Goal: Task Accomplishment & Management: Complete application form

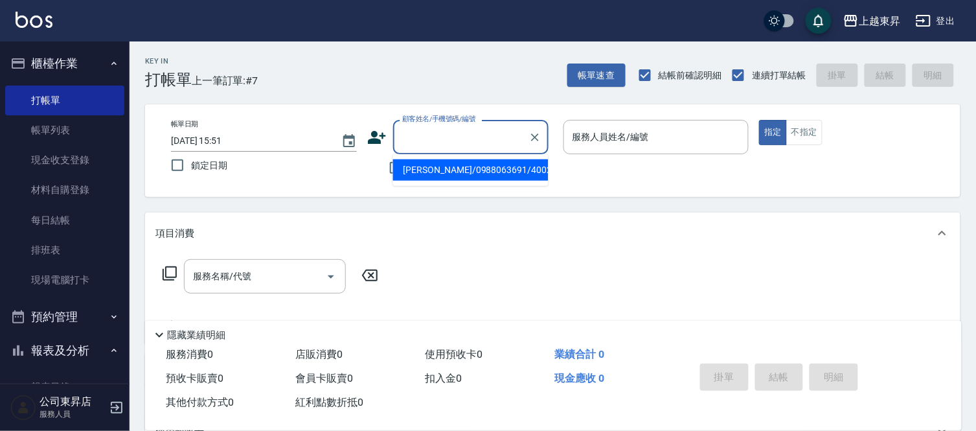
click at [429, 141] on input "顧客姓名/手機號碼/編號" at bounding box center [461, 137] width 124 height 23
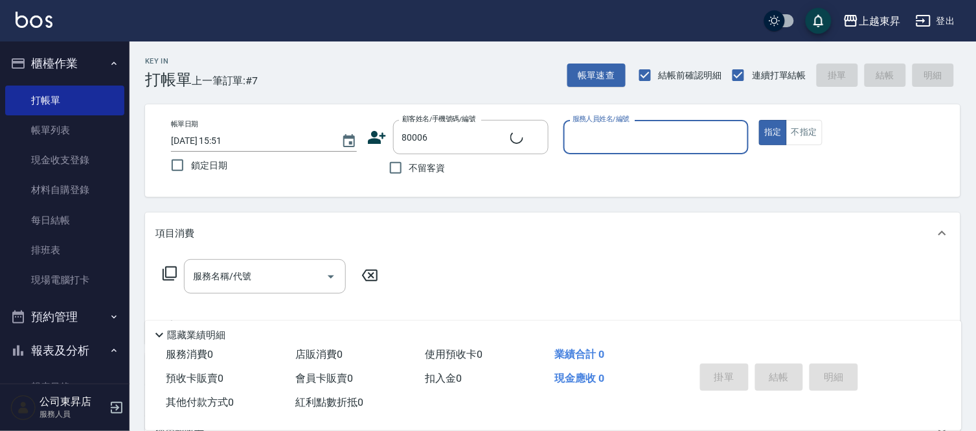
type input "[PERSON_NAME]/0922842878/80006"
type input "江世玉-08"
click at [267, 278] on input "服務名稱/代號" at bounding box center [255, 276] width 131 height 23
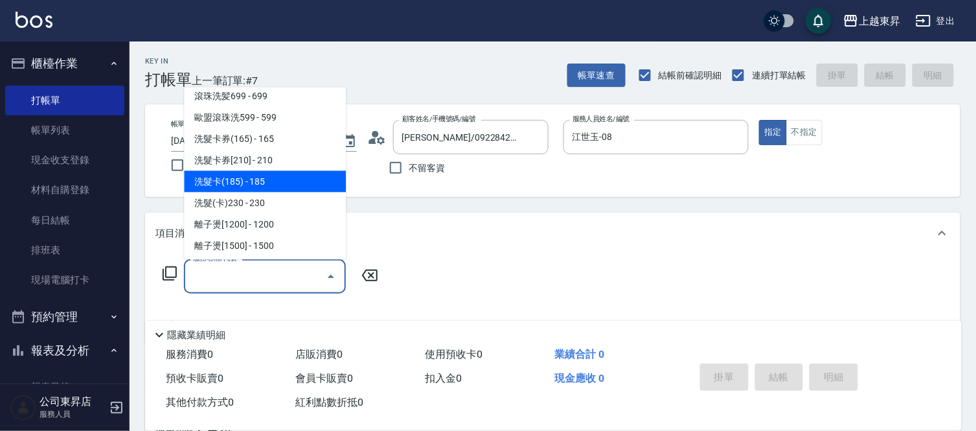
scroll to position [287, 0]
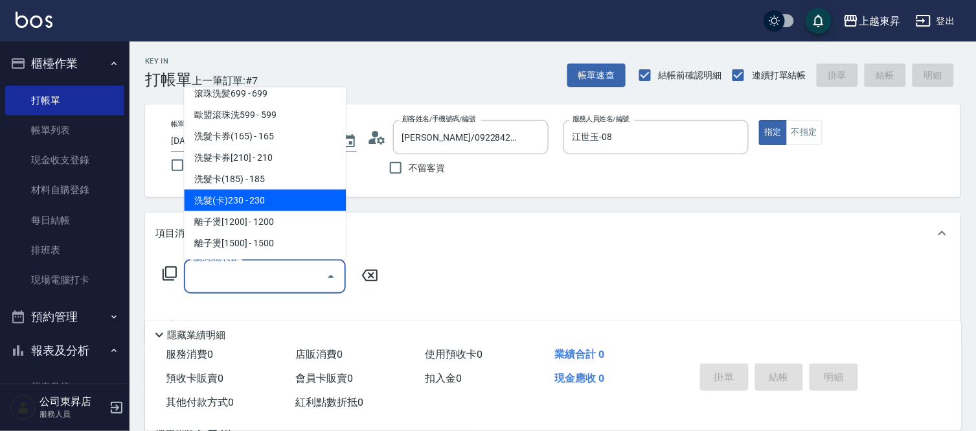
click at [251, 196] on span "洗髮(卡)230 - 230" at bounding box center [265, 200] width 162 height 21
type input "洗髮(卡)230(224)"
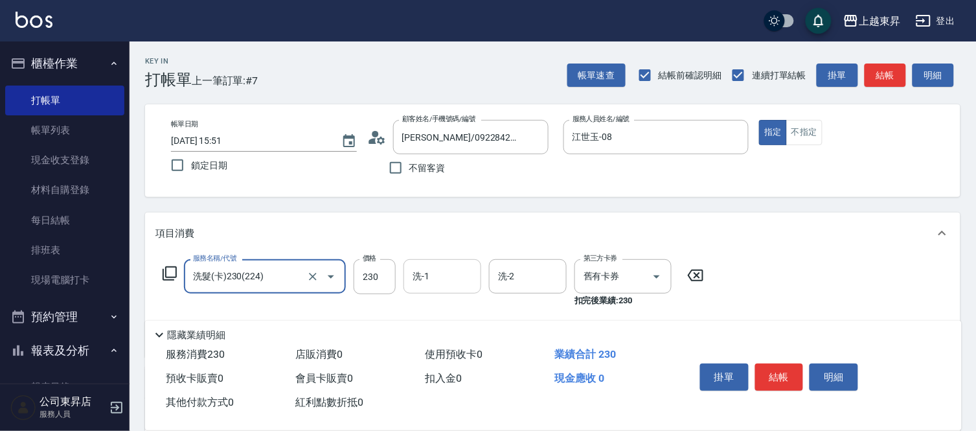
click at [444, 286] on input "洗-1" at bounding box center [442, 276] width 66 height 23
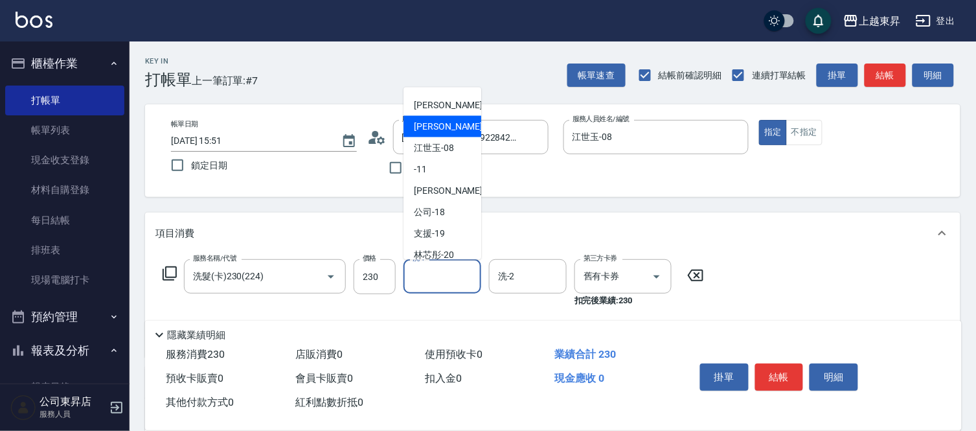
scroll to position [144, 0]
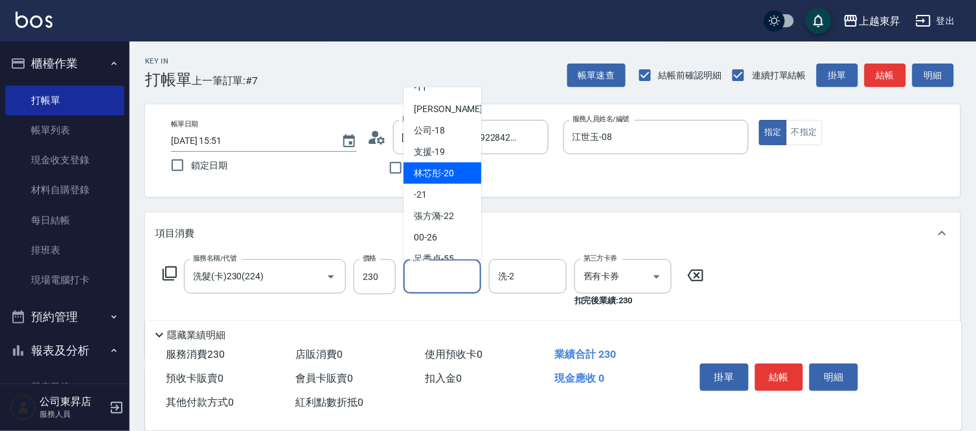
click at [440, 168] on span "林芯彤 -20" at bounding box center [434, 173] width 40 height 14
type input "林芯彤-20"
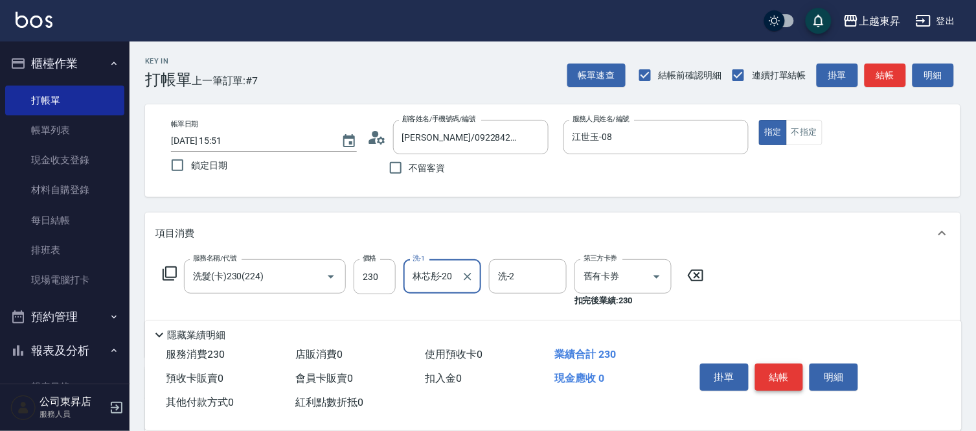
click at [772, 373] on button "結帳" at bounding box center [779, 376] width 49 height 27
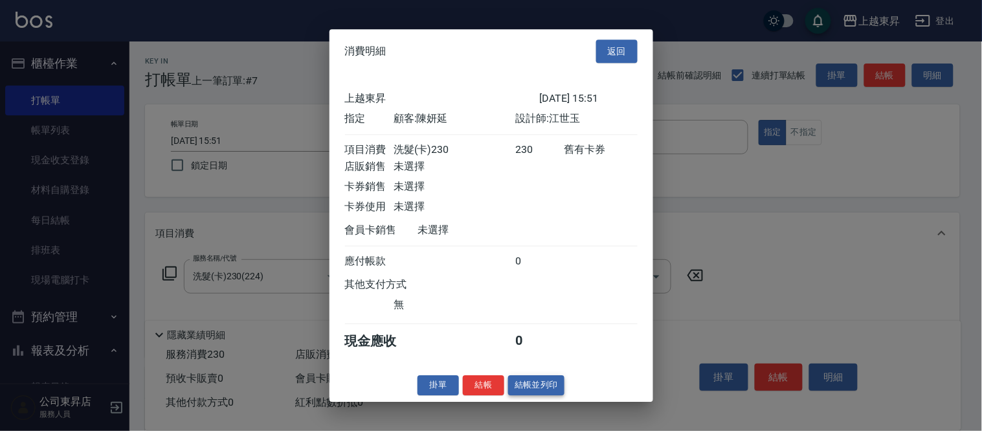
click at [535, 389] on button "結帳並列印" at bounding box center [536, 385] width 56 height 20
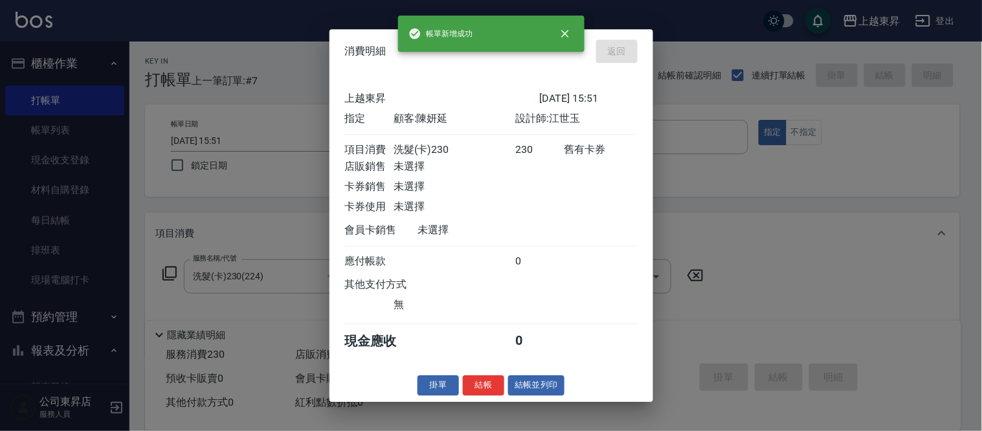
type input "[DATE] 17:28"
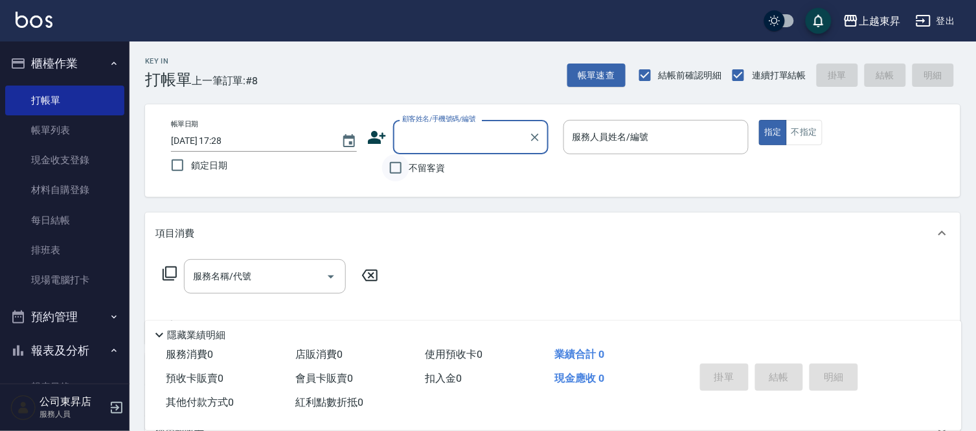
click at [398, 169] on input "不留客資" at bounding box center [395, 167] width 27 height 27
checkbox input "true"
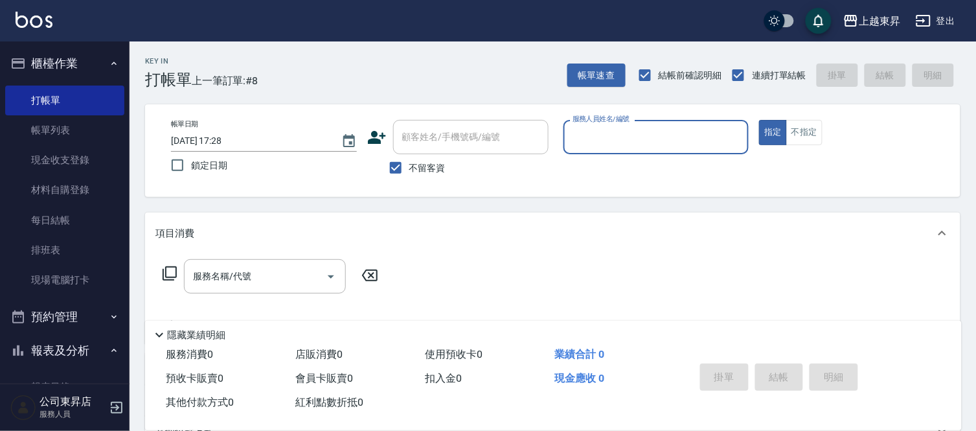
click at [590, 141] on input "服務人員姓名/編號" at bounding box center [656, 137] width 174 height 23
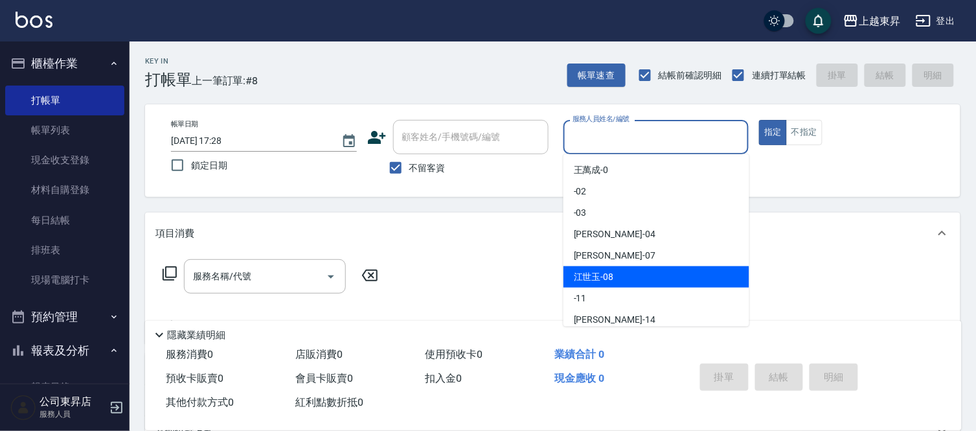
click at [599, 274] on span "江世玉 -08" at bounding box center [594, 277] width 40 height 14
type input "江世玉-08"
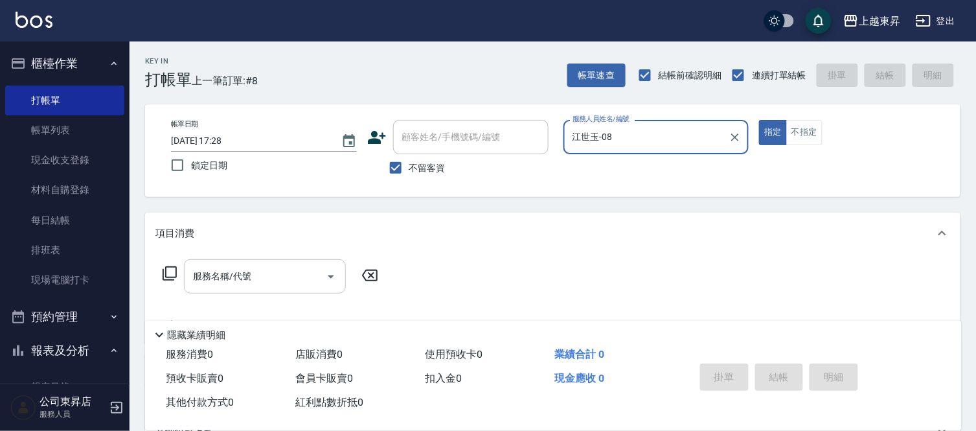
click at [238, 271] on div "服務名稱/代號 服務名稱/代號" at bounding box center [265, 276] width 162 height 34
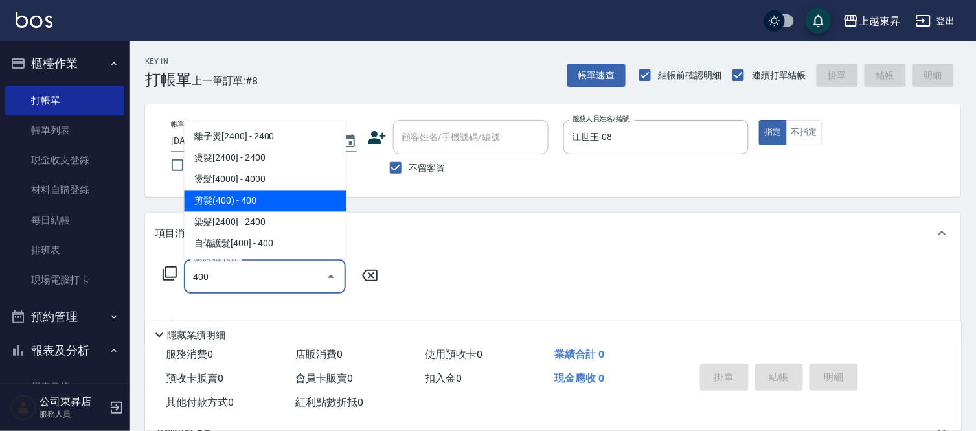
click at [223, 197] on span "剪髮(400) - 400" at bounding box center [265, 200] width 162 height 21
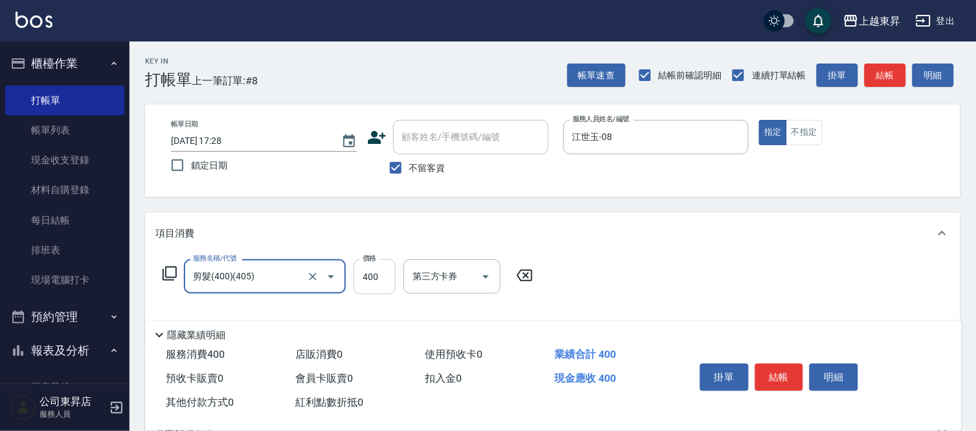
type input "剪髮(400)(405)"
click at [370, 285] on input "400" at bounding box center [375, 276] width 42 height 35
type input "430"
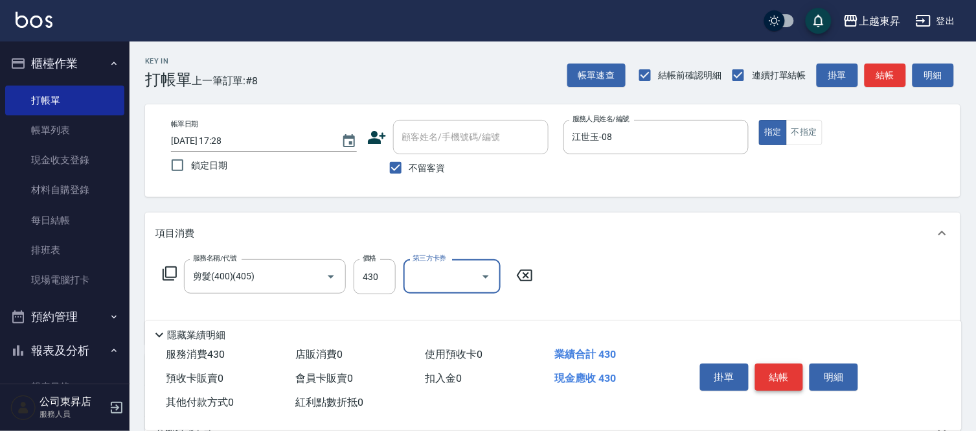
click at [782, 372] on button "結帳" at bounding box center [779, 376] width 49 height 27
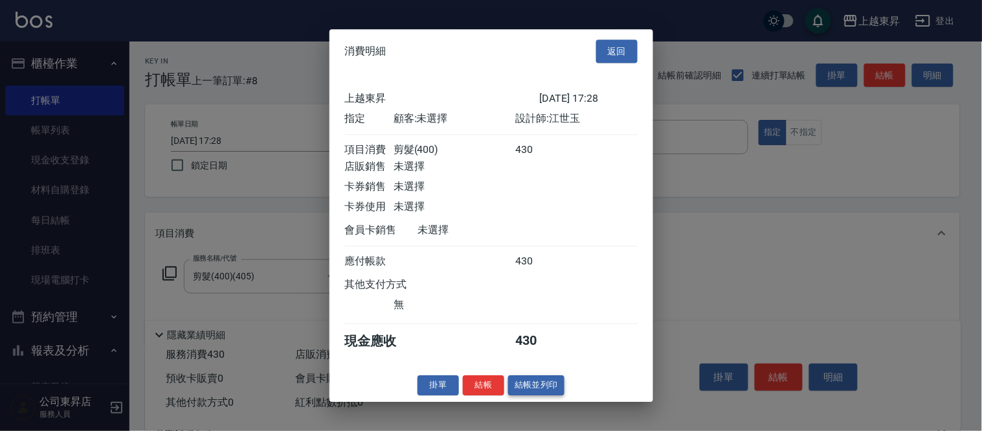
click at [534, 387] on button "結帳並列印" at bounding box center [536, 385] width 56 height 20
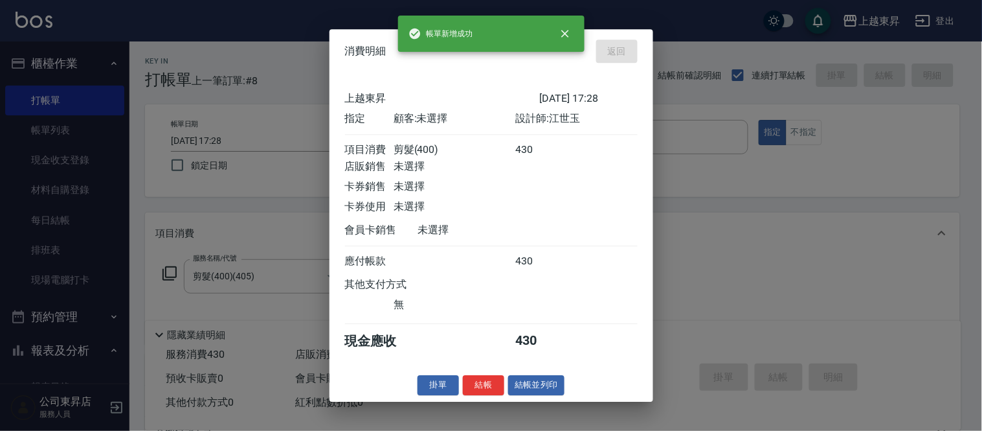
type input "[DATE] 17:29"
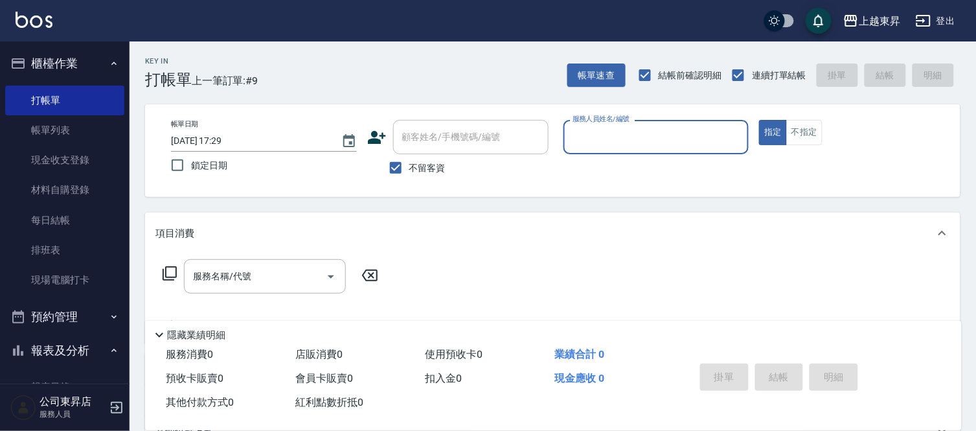
click at [620, 134] on input "服務人員姓名/編號" at bounding box center [656, 137] width 174 height 23
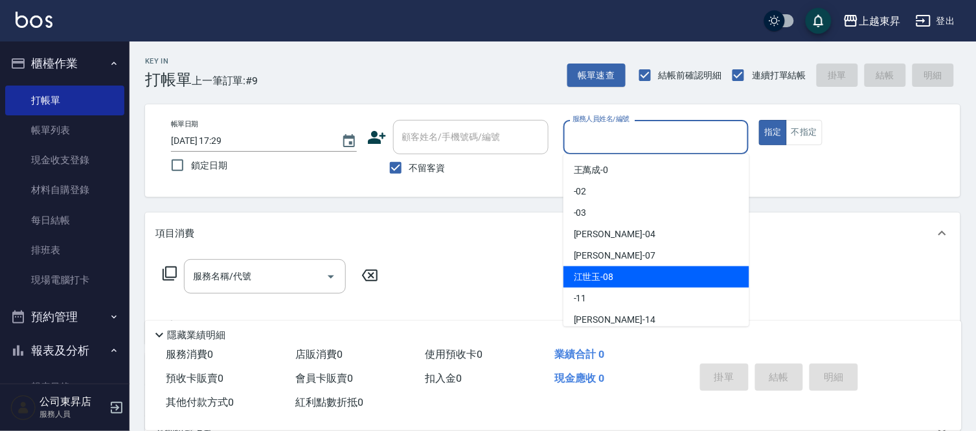
click at [611, 274] on span "江世玉 -08" at bounding box center [594, 277] width 40 height 14
type input "江世玉-08"
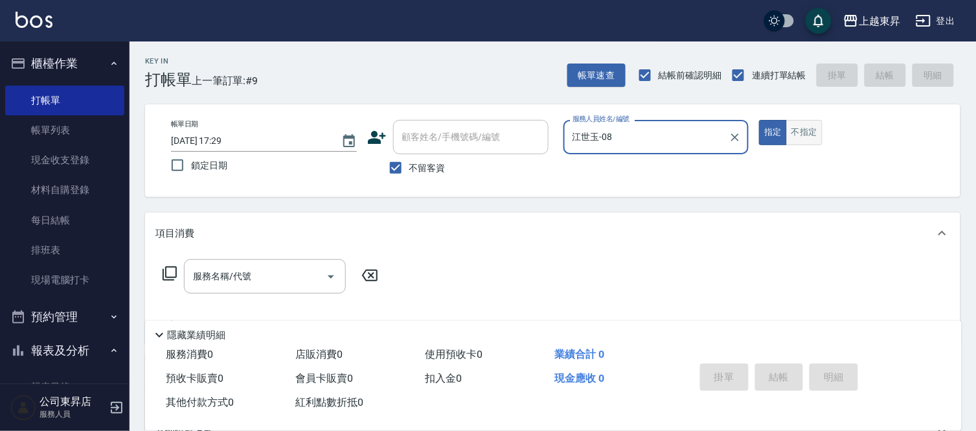
click at [798, 137] on button "不指定" at bounding box center [804, 132] width 36 height 25
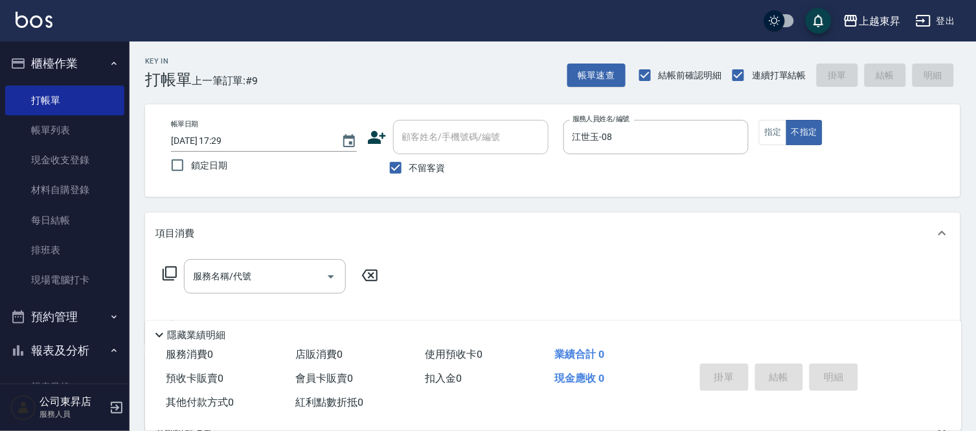
click at [243, 276] on div "服務名稱/代號 服務名稱/代號" at bounding box center [265, 276] width 162 height 34
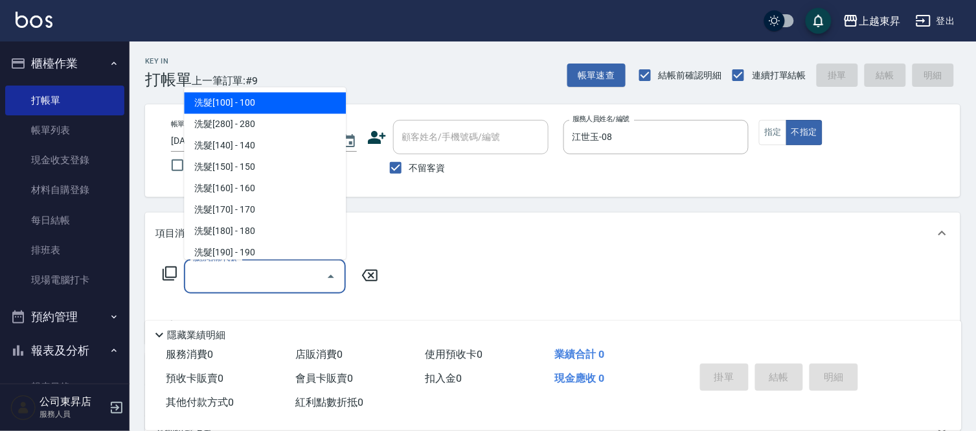
click at [254, 107] on span "洗髮[100] - 100" at bounding box center [265, 103] width 162 height 21
type input "洗髮[100](201)"
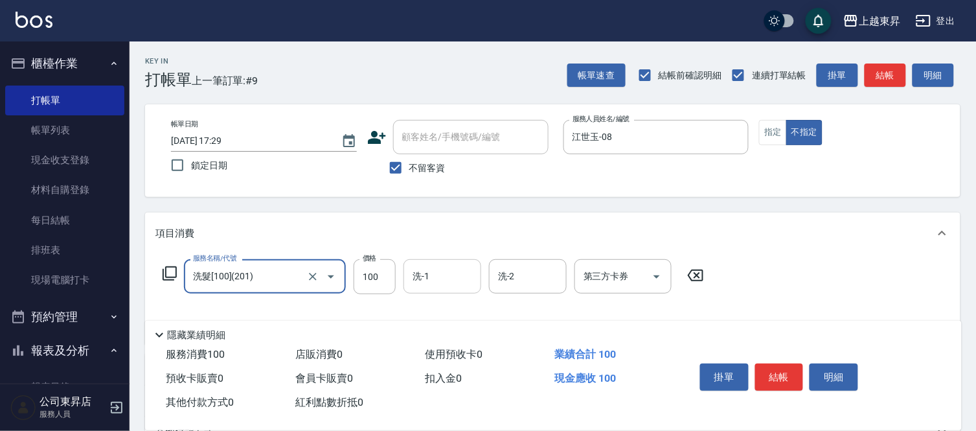
click at [449, 286] on input "洗-1" at bounding box center [442, 276] width 66 height 23
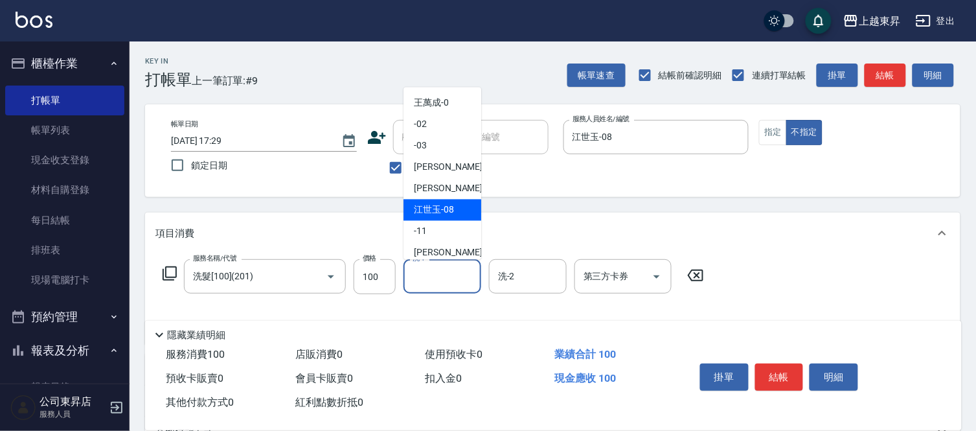
click at [434, 208] on span "江世玉 -08" at bounding box center [434, 210] width 40 height 14
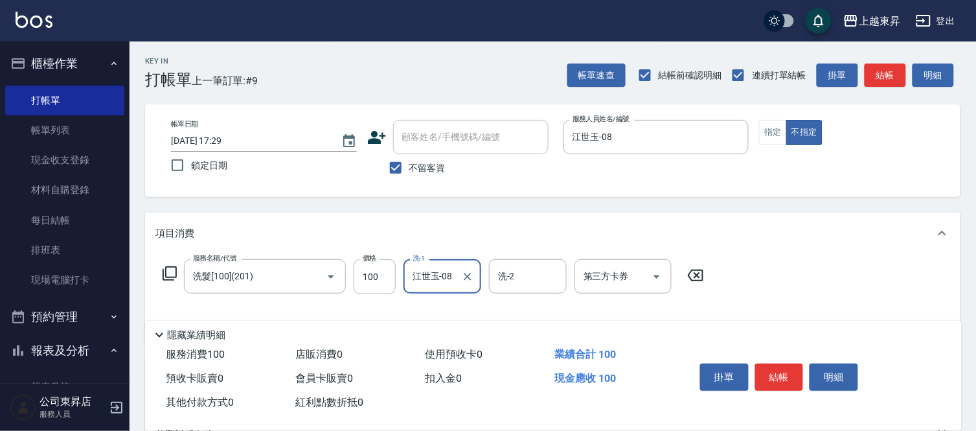
type input "江世玉-08"
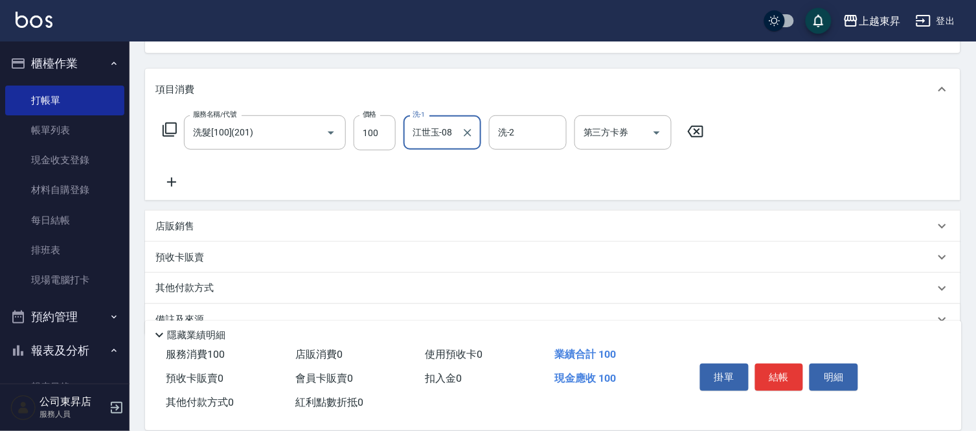
click at [167, 176] on icon at bounding box center [171, 182] width 32 height 16
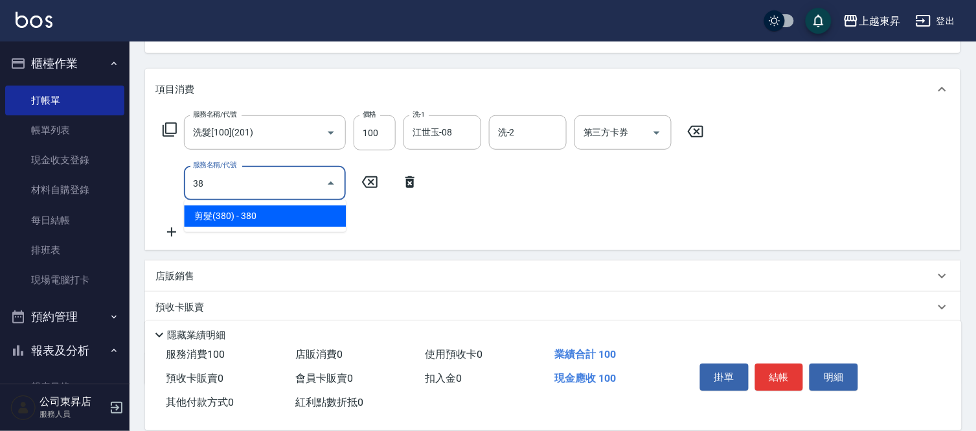
click at [275, 212] on span "剪髮(380) - 380" at bounding box center [265, 215] width 162 height 21
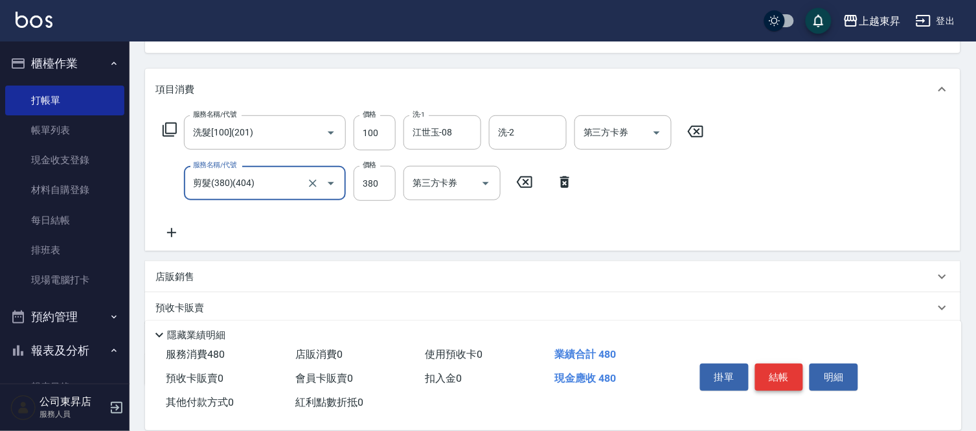
type input "剪髮(380)(404)"
click at [773, 368] on button "結帳" at bounding box center [779, 376] width 49 height 27
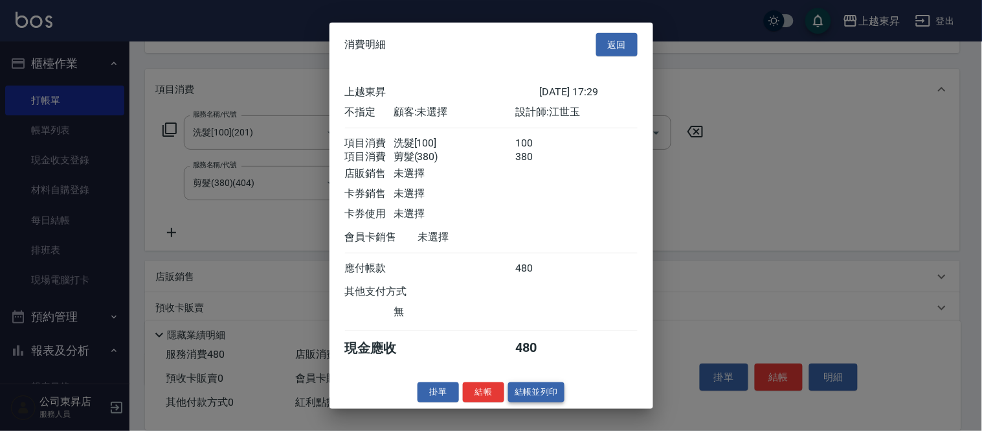
click at [540, 400] on button "結帳並列印" at bounding box center [536, 392] width 56 height 20
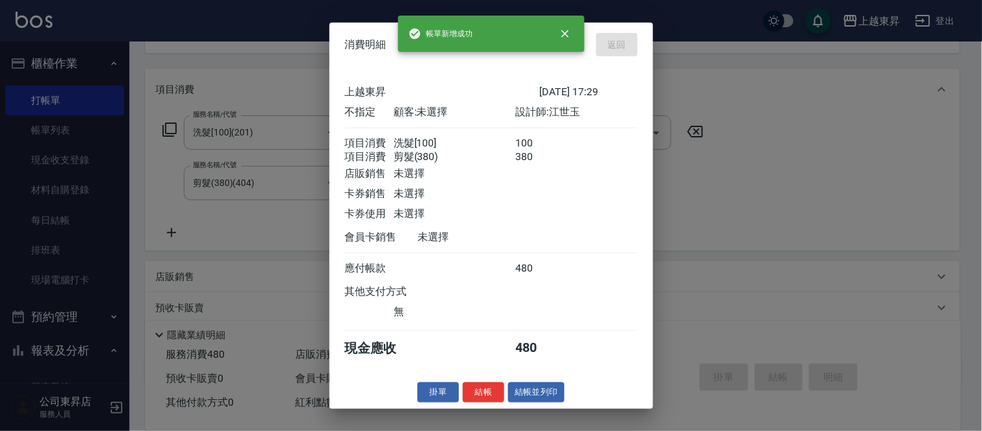
type input "[DATE] 17:30"
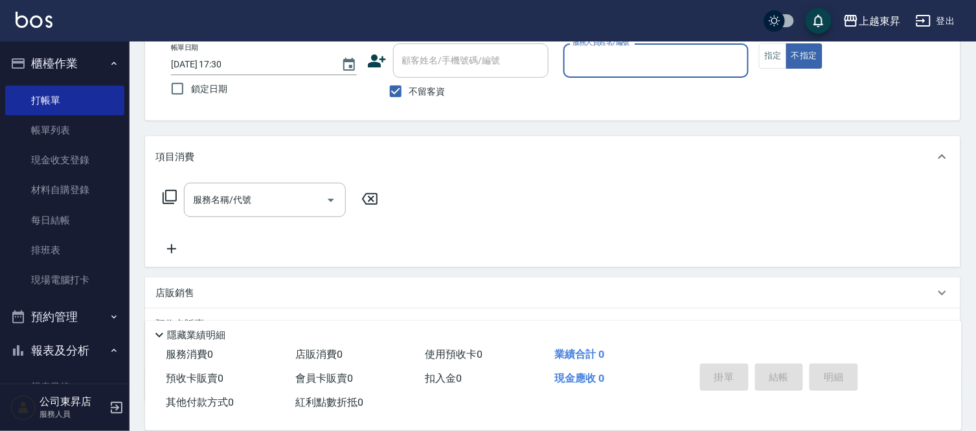
scroll to position [0, 0]
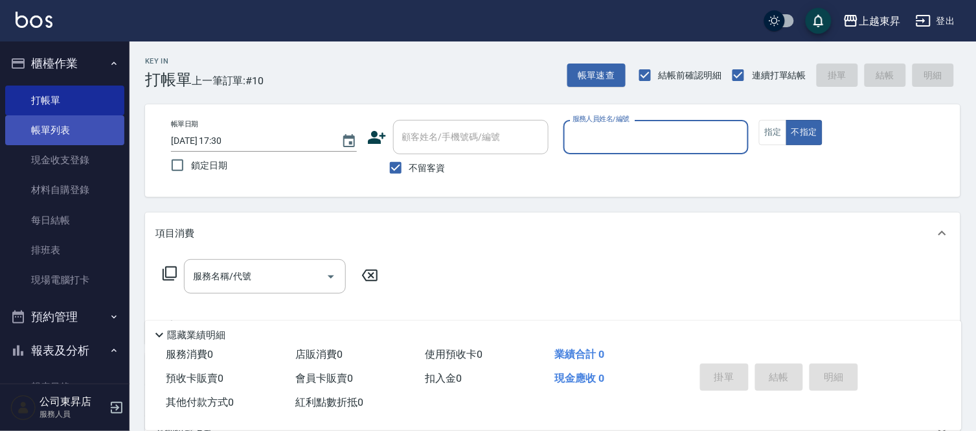
click at [47, 133] on link "帳單列表" at bounding box center [64, 130] width 119 height 30
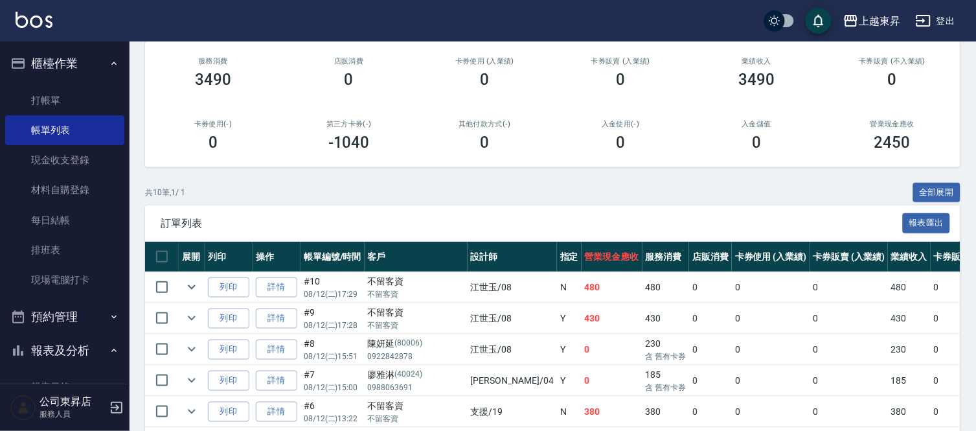
scroll to position [144, 0]
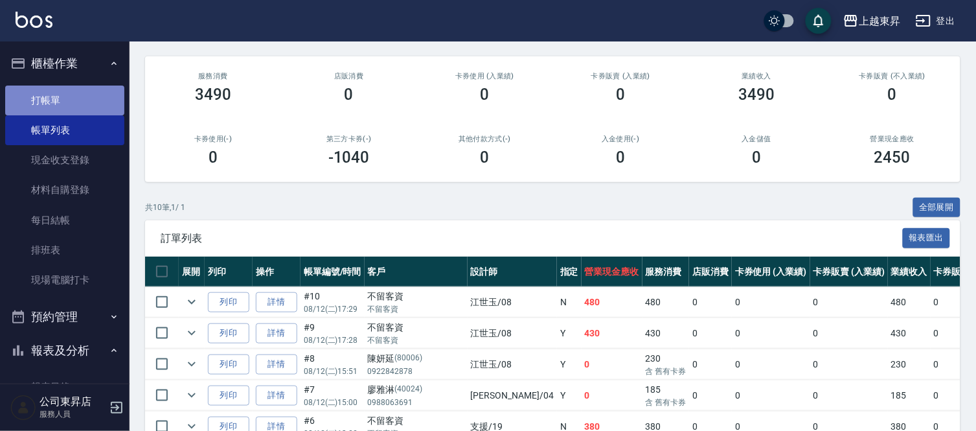
click at [82, 102] on link "打帳單" at bounding box center [64, 100] width 119 height 30
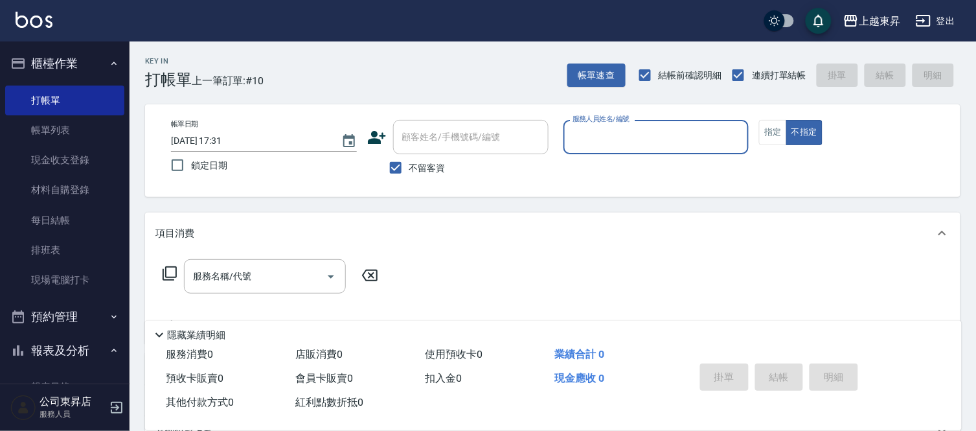
click at [591, 141] on input "服務人員姓名/編號" at bounding box center [656, 137] width 174 height 23
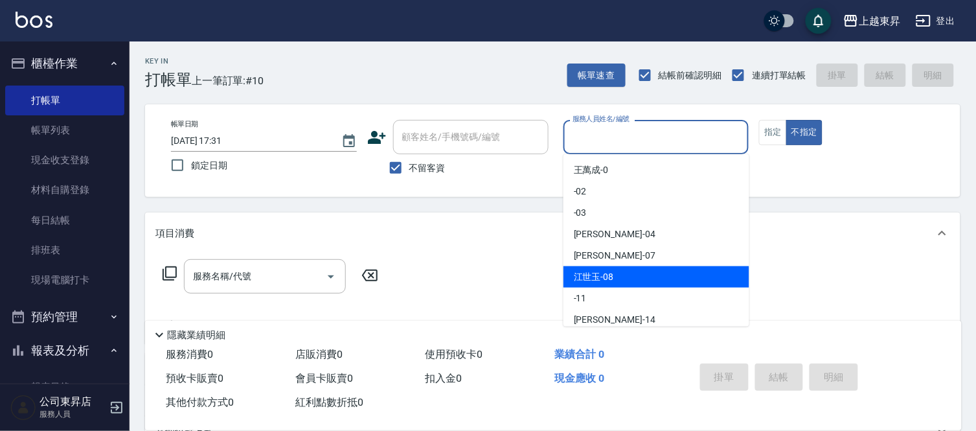
click at [606, 277] on span "江世玉 -08" at bounding box center [594, 277] width 40 height 14
type input "江世玉-08"
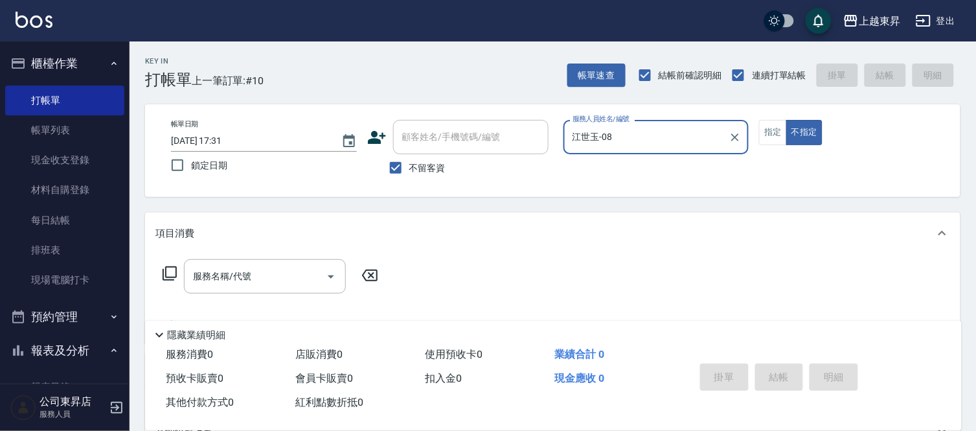
click at [247, 279] on div "服務名稱/代號 服務名稱/代號" at bounding box center [265, 276] width 162 height 34
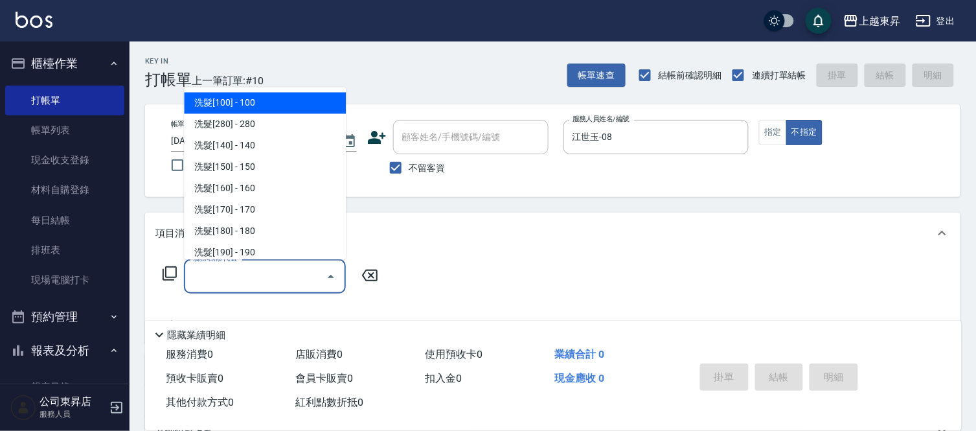
drag, startPoint x: 270, startPoint y: 95, endPoint x: 275, endPoint y: 107, distance: 12.5
click at [269, 97] on span "洗髮[100] - 100" at bounding box center [265, 103] width 162 height 21
type input "洗髮[100](201)"
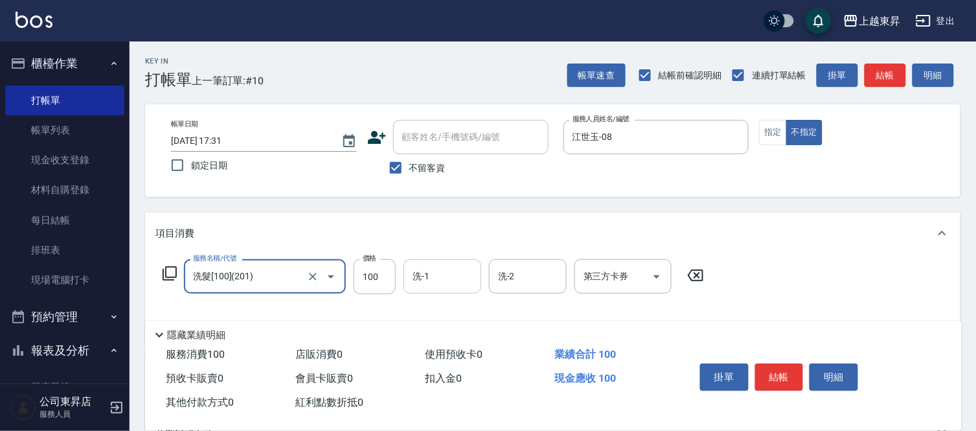
click at [445, 283] on input "洗-1" at bounding box center [442, 276] width 66 height 23
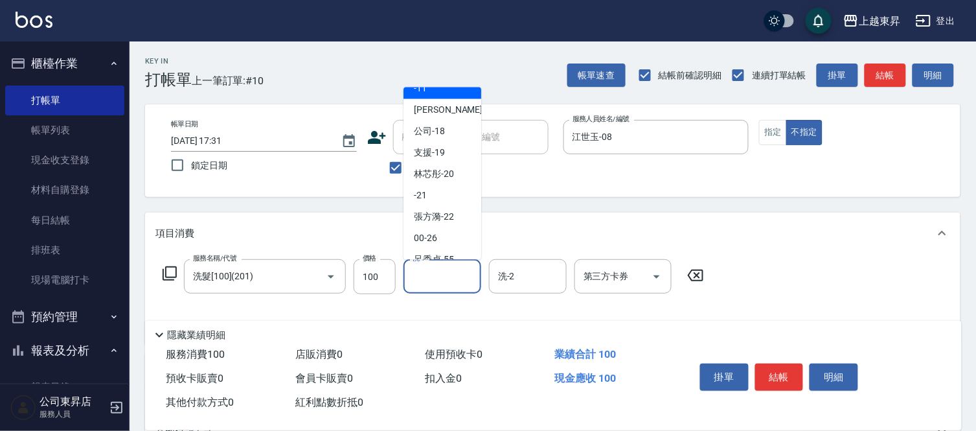
scroll to position [144, 0]
click at [438, 166] on span "林芯彤 -20" at bounding box center [434, 173] width 40 height 14
type input "林芯彤-20"
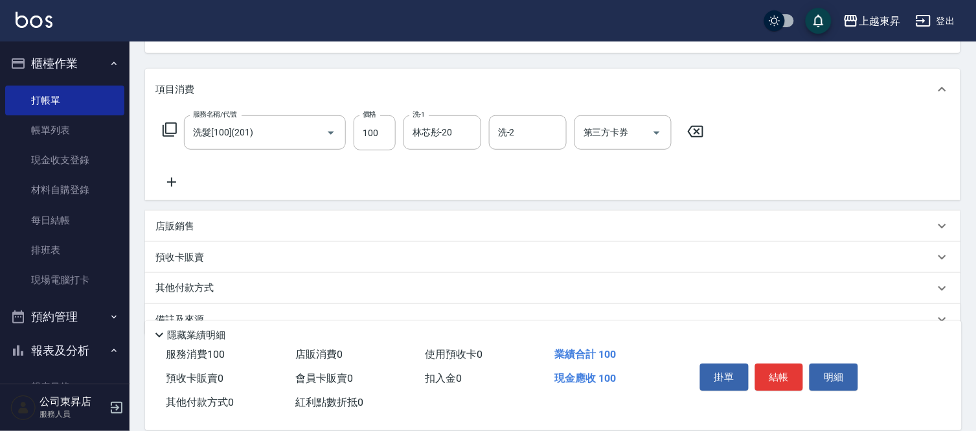
click at [170, 180] on icon at bounding box center [171, 182] width 32 height 16
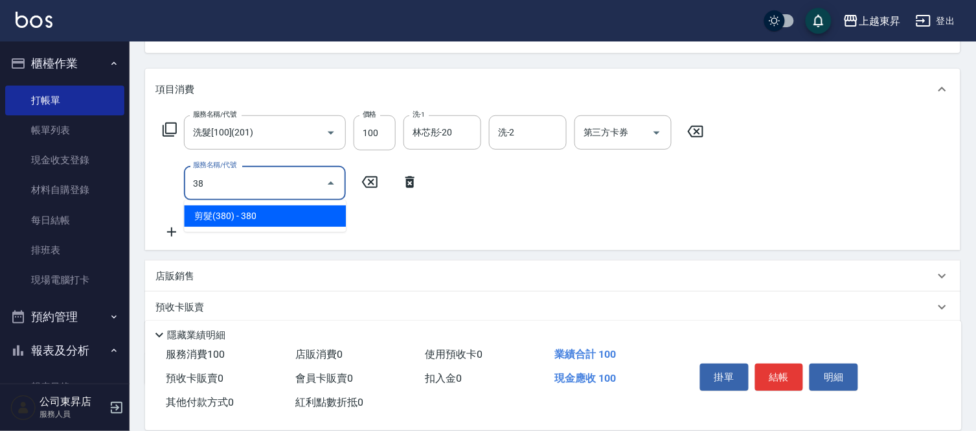
click at [273, 223] on span "剪髮(380) - 380" at bounding box center [265, 215] width 162 height 21
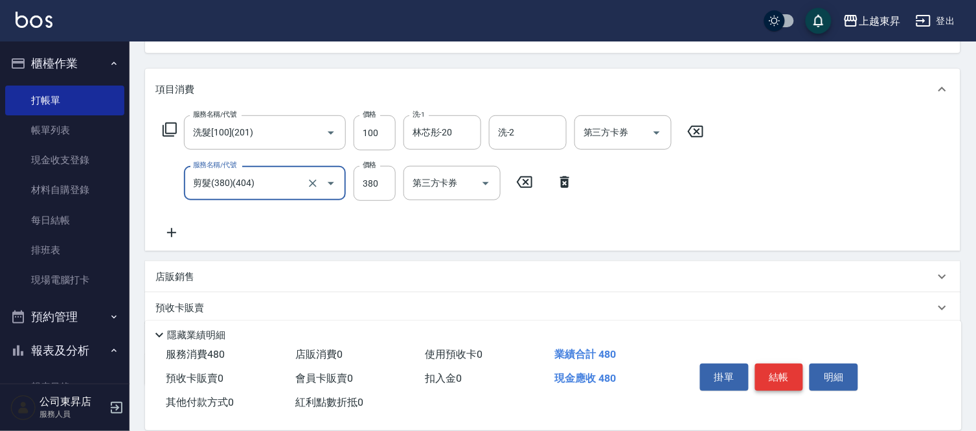
type input "剪髮(380)(404)"
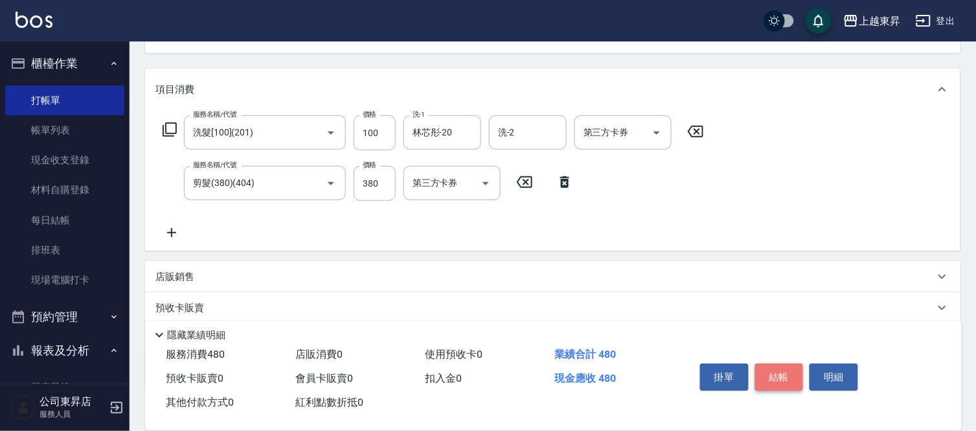
click at [771, 366] on button "結帳" at bounding box center [779, 376] width 49 height 27
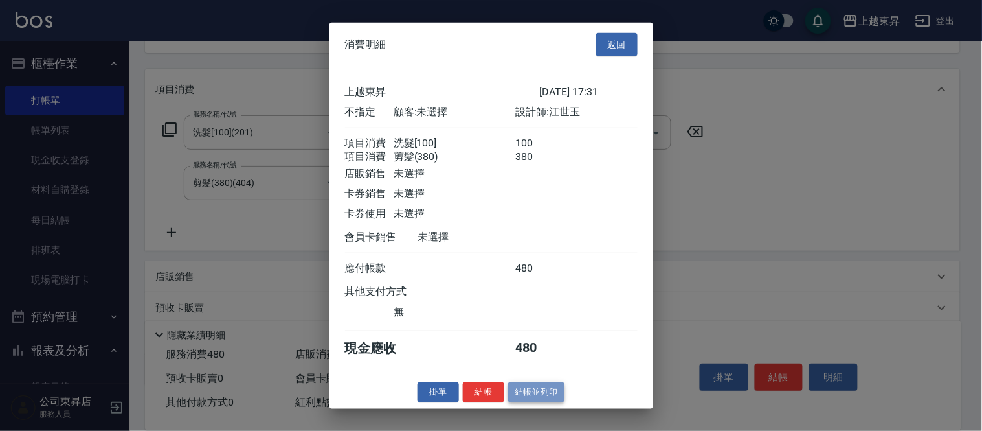
click at [555, 402] on button "結帳並列印" at bounding box center [536, 392] width 56 height 20
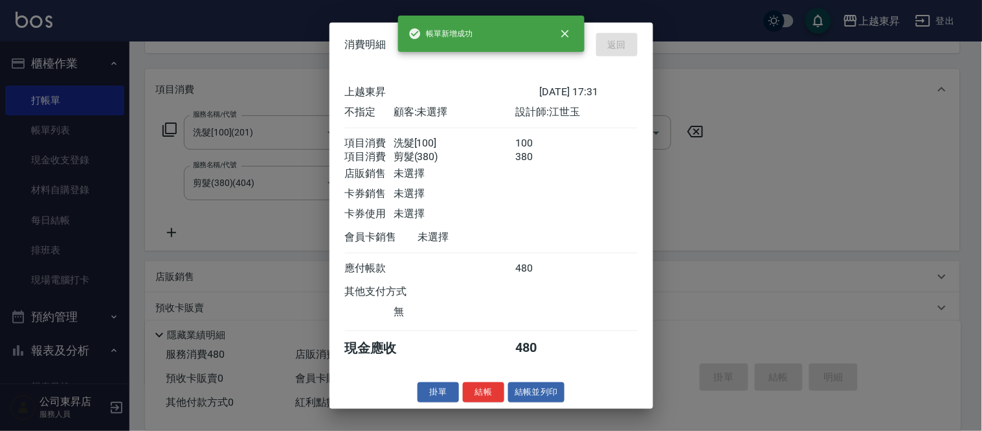
type input "[DATE] 17:59"
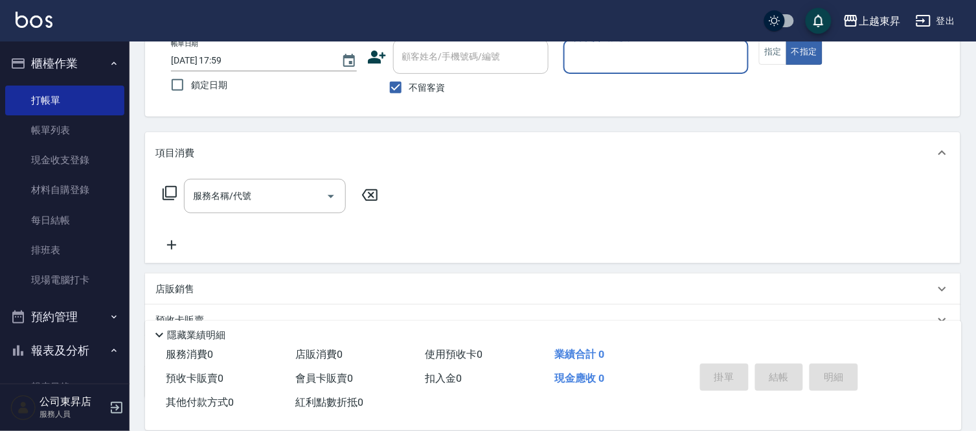
scroll to position [0, 0]
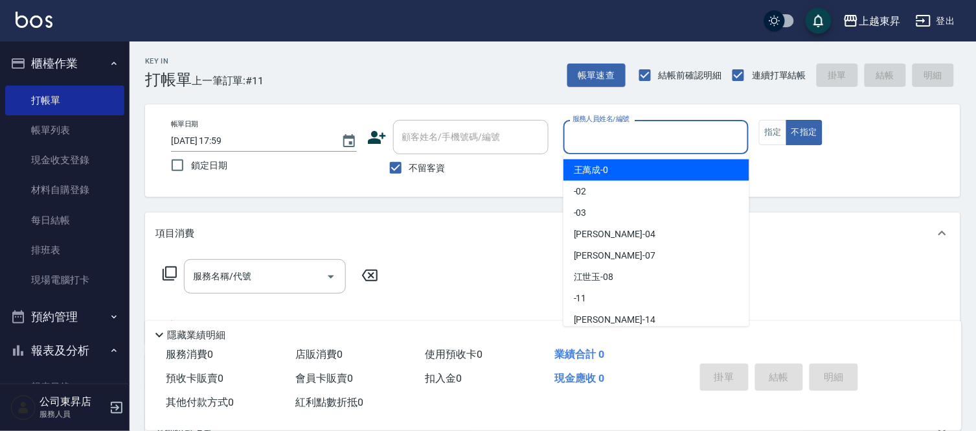
click at [620, 136] on input "服務人員姓名/編號" at bounding box center [656, 137] width 174 height 23
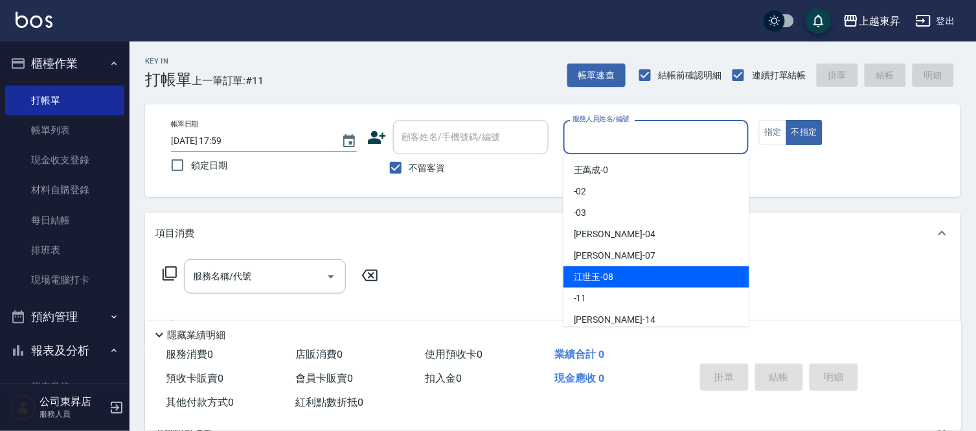
click at [622, 275] on div "江世玉 -08" at bounding box center [656, 276] width 186 height 21
type input "江世玉-08"
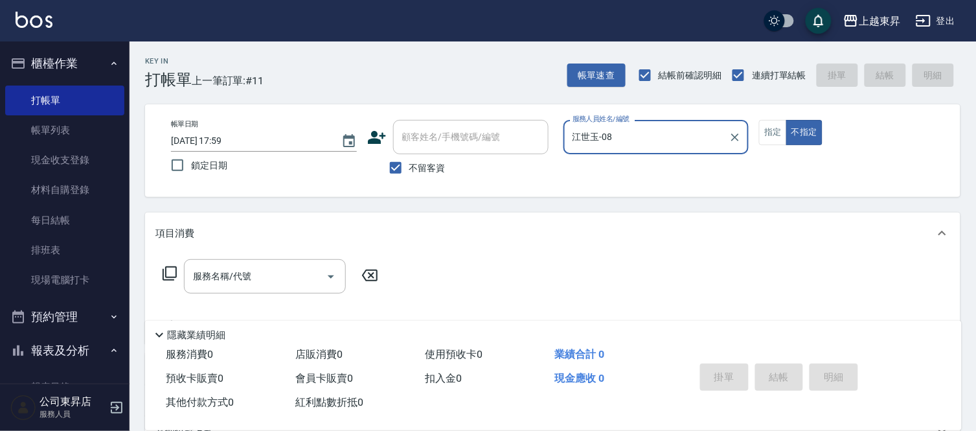
click at [244, 275] on div "服務名稱/代號 服務名稱/代號" at bounding box center [265, 276] width 162 height 34
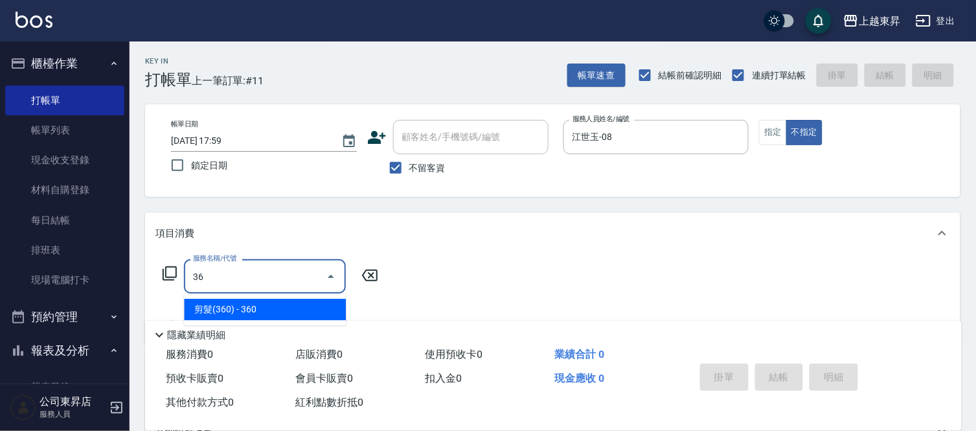
drag, startPoint x: 267, startPoint y: 315, endPoint x: 262, endPoint y: 299, distance: 17.0
click at [267, 315] on span "剪髮(360) - 360" at bounding box center [265, 309] width 162 height 21
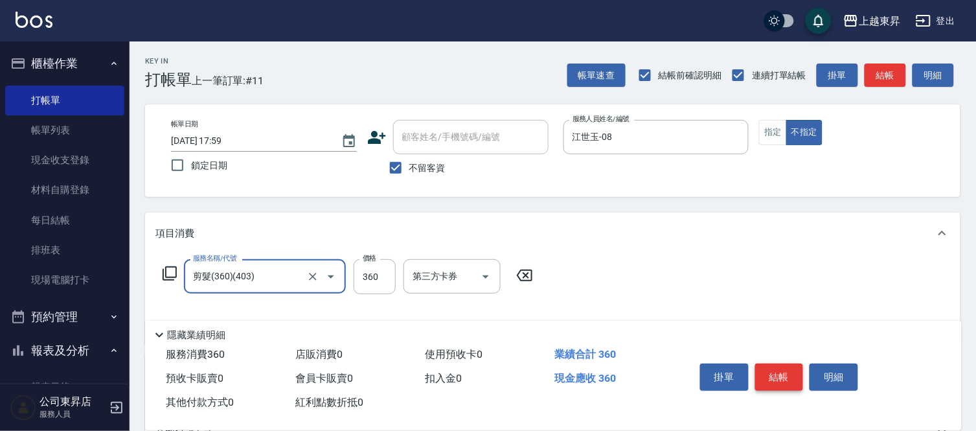
type input "剪髮(360)(403)"
click at [771, 376] on button "結帳" at bounding box center [779, 376] width 49 height 27
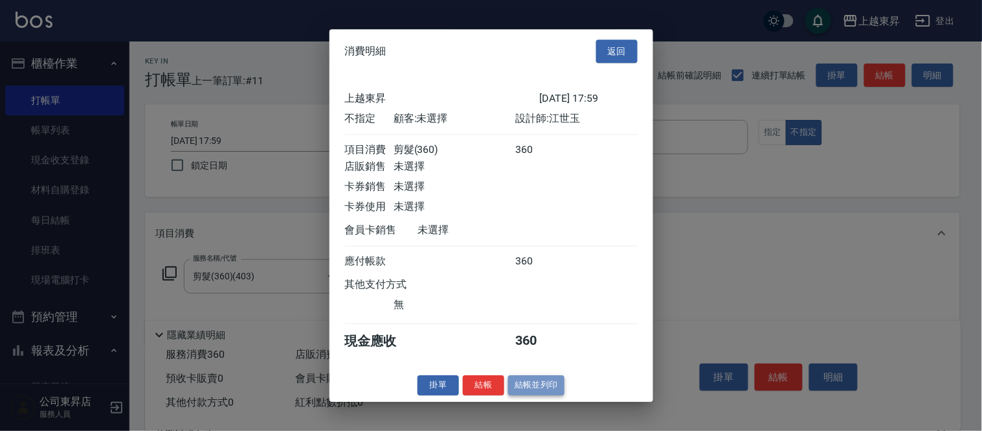
click at [527, 395] on button "結帳並列印" at bounding box center [536, 385] width 56 height 20
